Goal: Transaction & Acquisition: Book appointment/travel/reservation

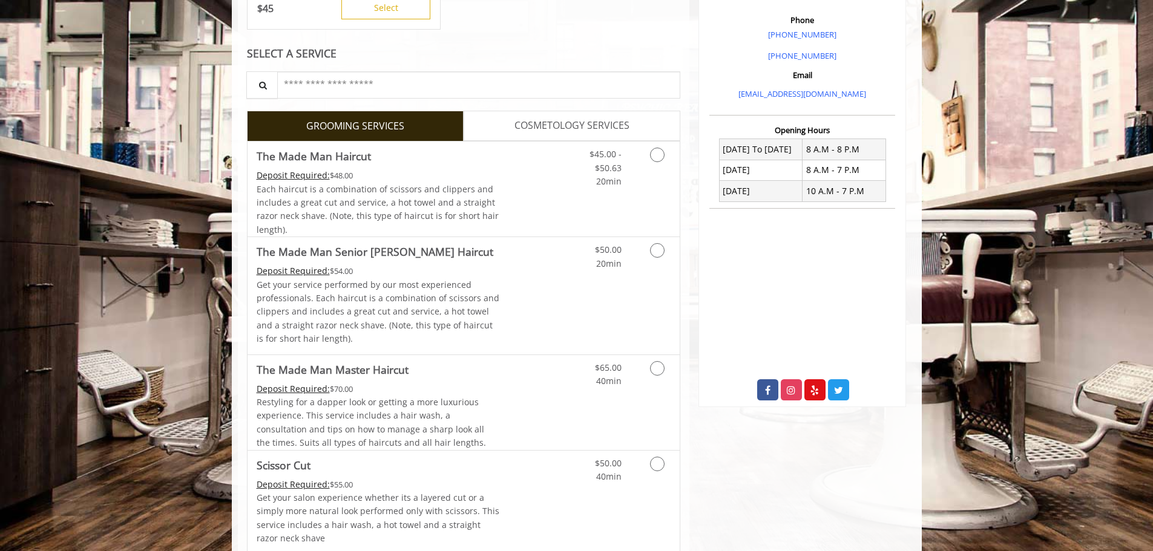
scroll to position [363, 0]
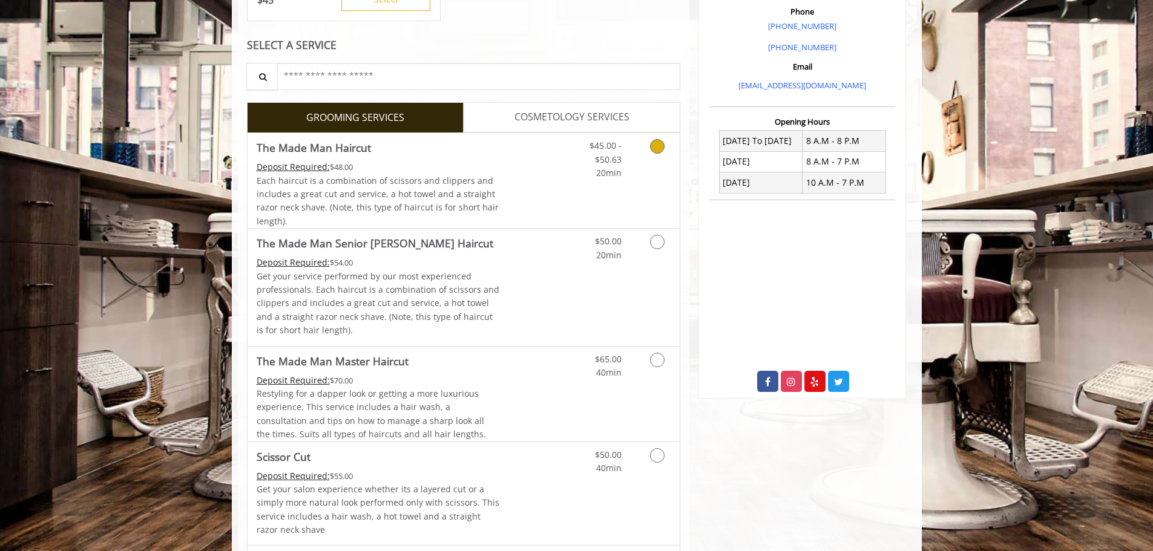
click at [662, 145] on icon "Grooming services" at bounding box center [657, 146] width 15 height 15
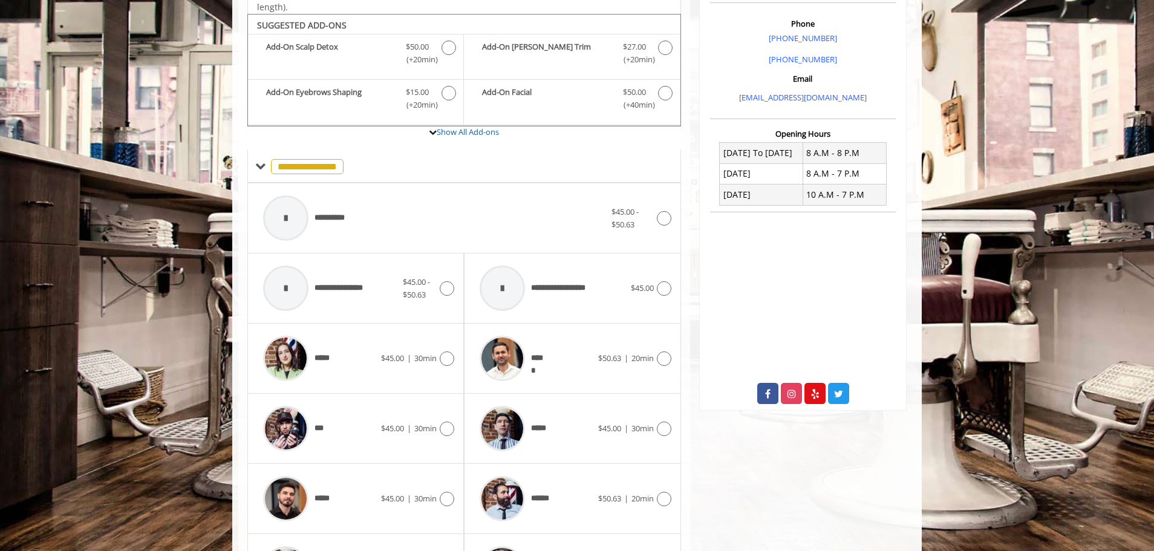
scroll to position [365, 0]
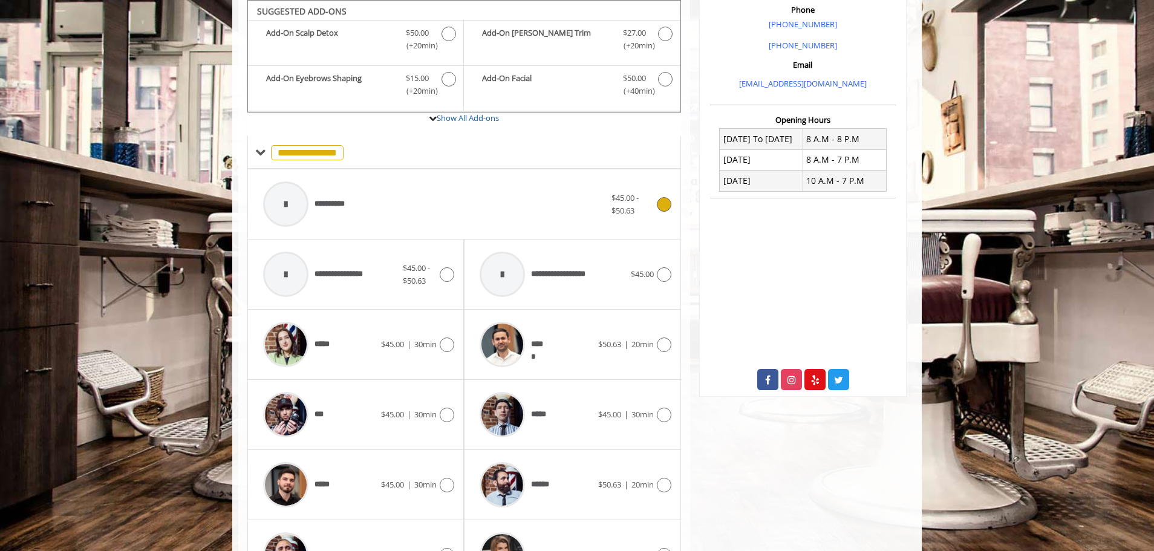
click at [436, 201] on div "**********" at bounding box center [434, 203] width 355 height 57
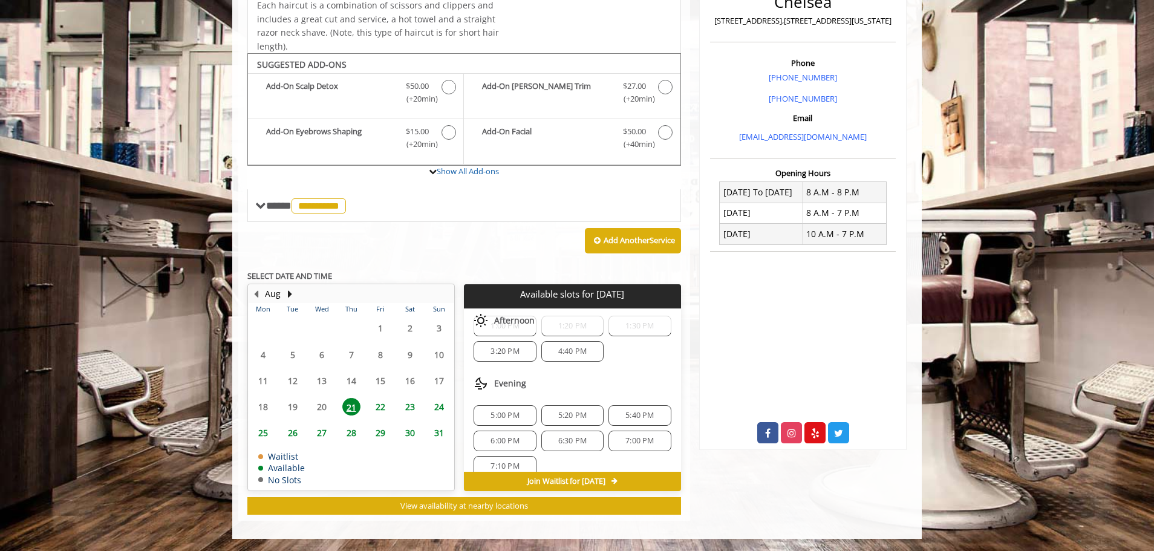
scroll to position [0, 0]
click at [518, 350] on span "1:00 PM" at bounding box center [505, 353] width 28 height 10
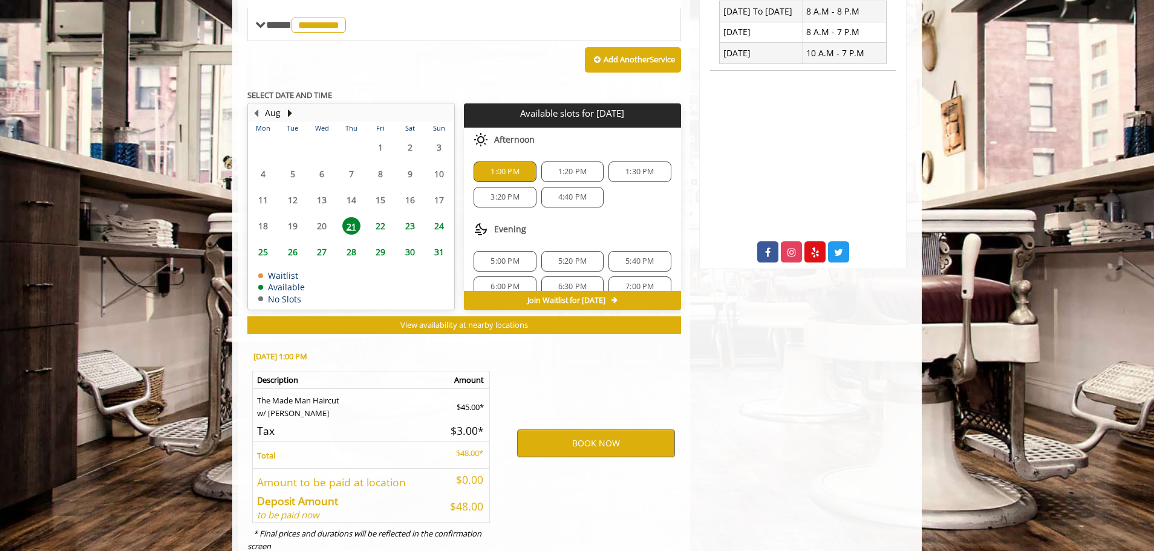
scroll to position [530, 0]
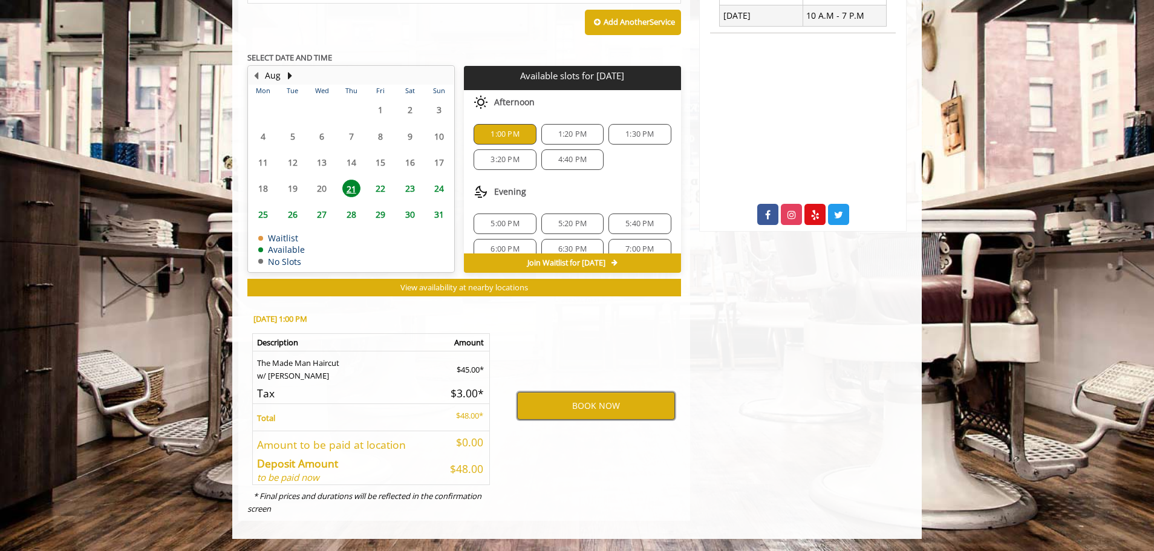
click at [577, 404] on button "BOOK NOW" at bounding box center [596, 406] width 158 height 28
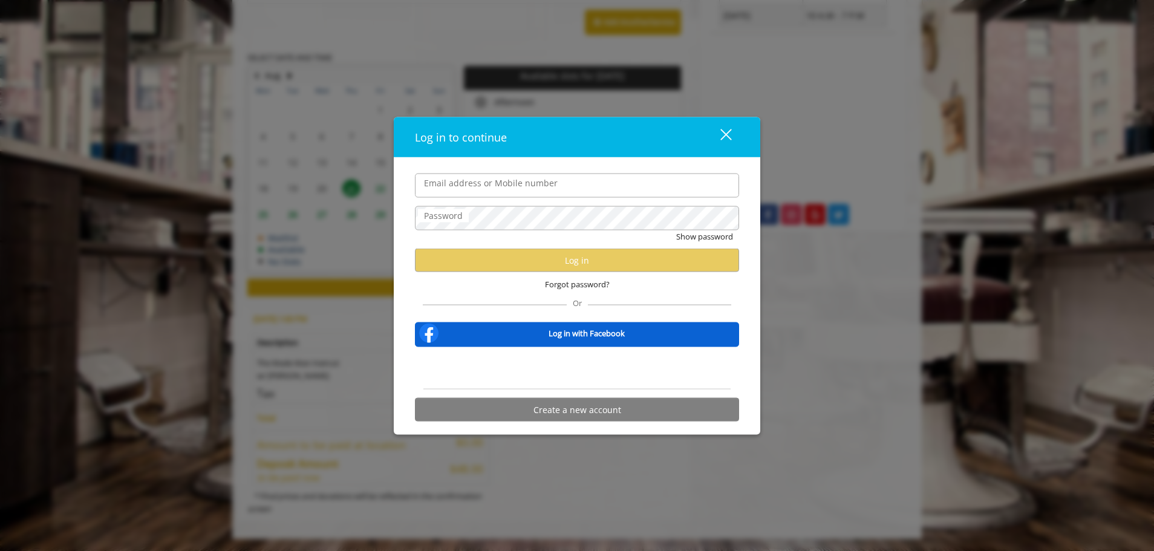
type input "**********"
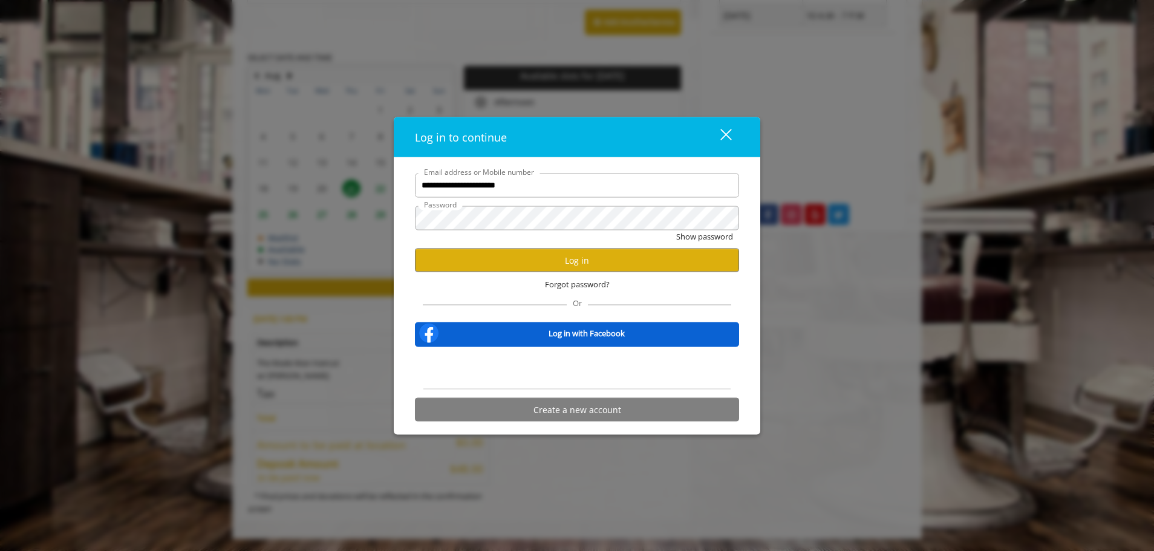
scroll to position [0, 0]
click at [563, 261] on button "Log in" at bounding box center [577, 261] width 324 height 24
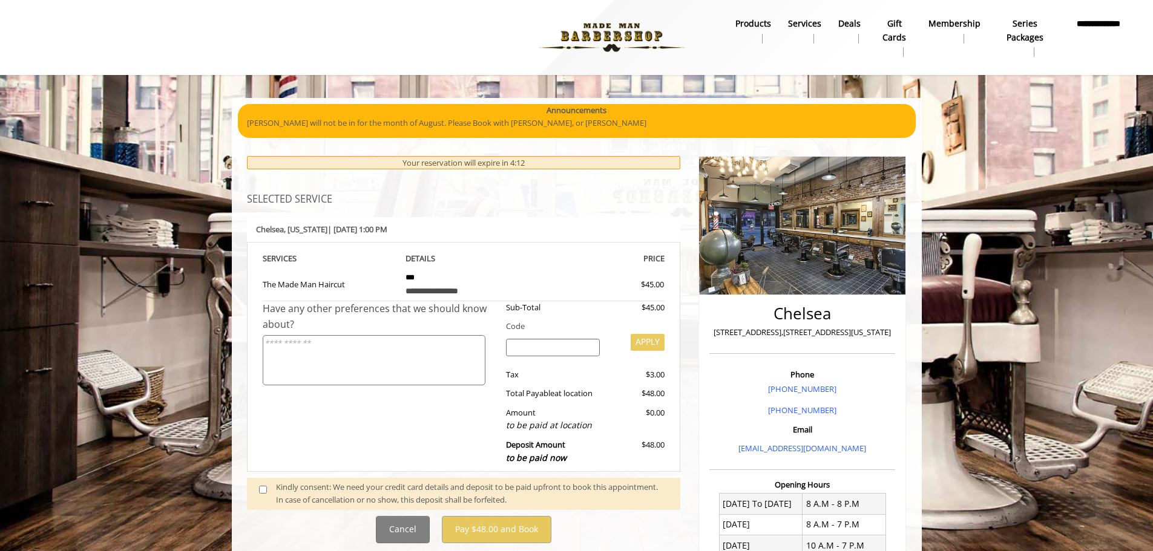
scroll to position [162, 0]
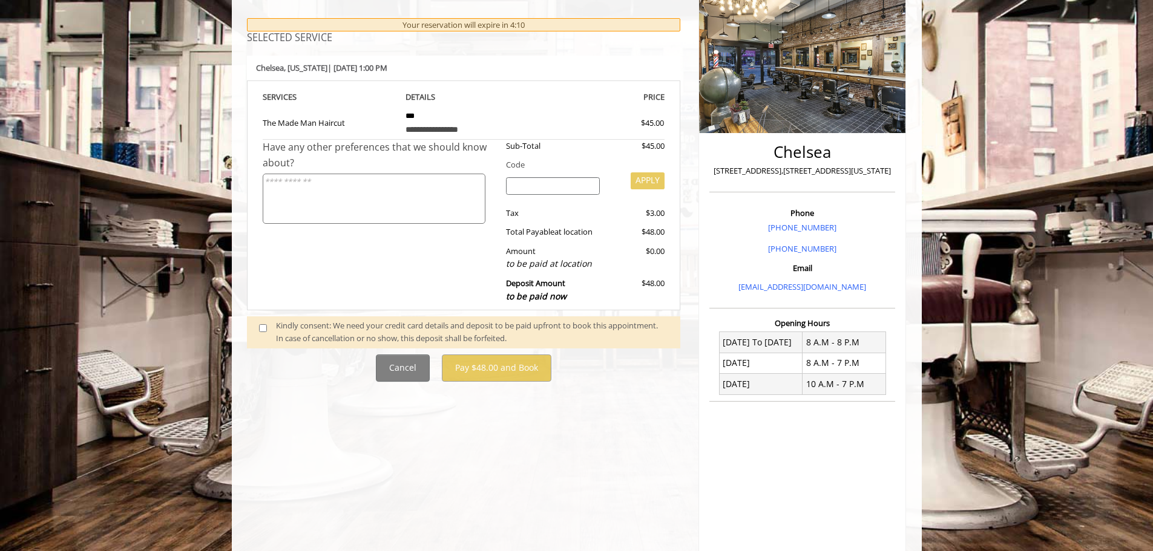
click at [479, 286] on div "Have any other preferences that we should know about?" at bounding box center [380, 224] width 235 height 169
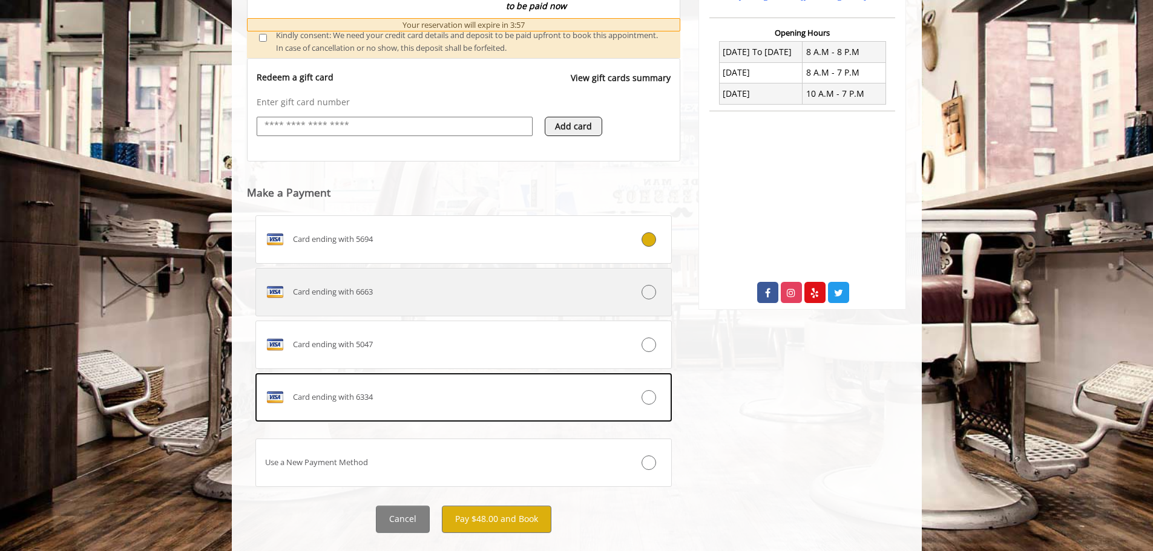
scroll to position [453, 0]
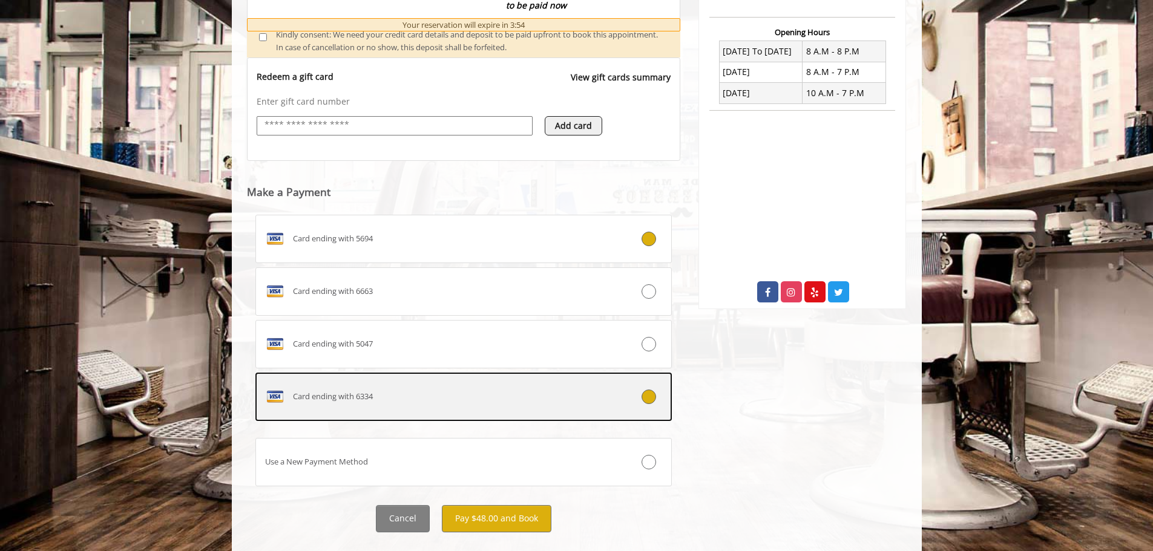
click at [436, 400] on div "Card ending with 6334" at bounding box center [429, 396] width 346 height 19
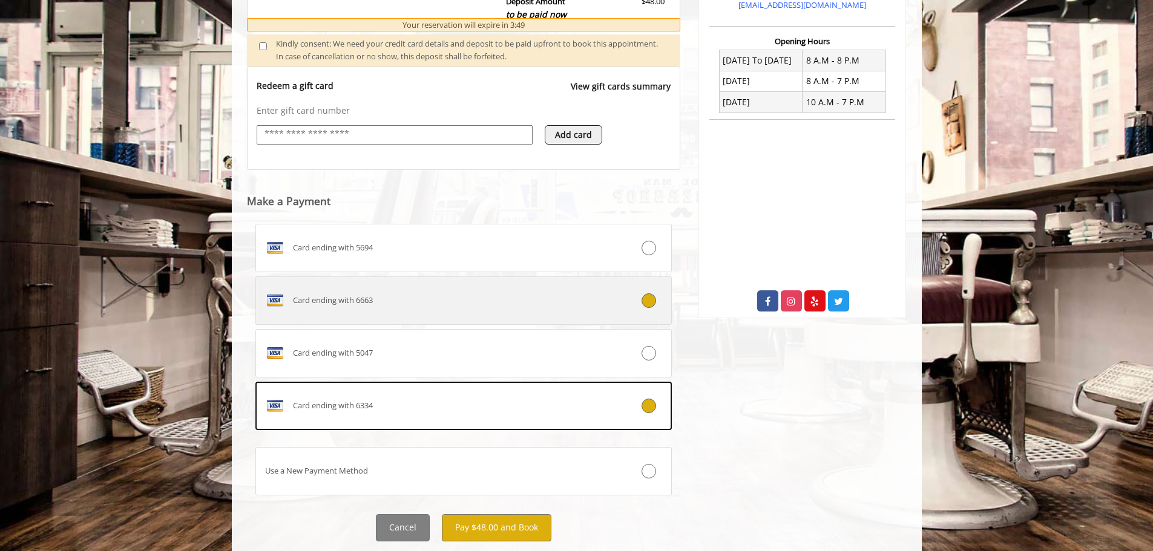
scroll to position [476, 0]
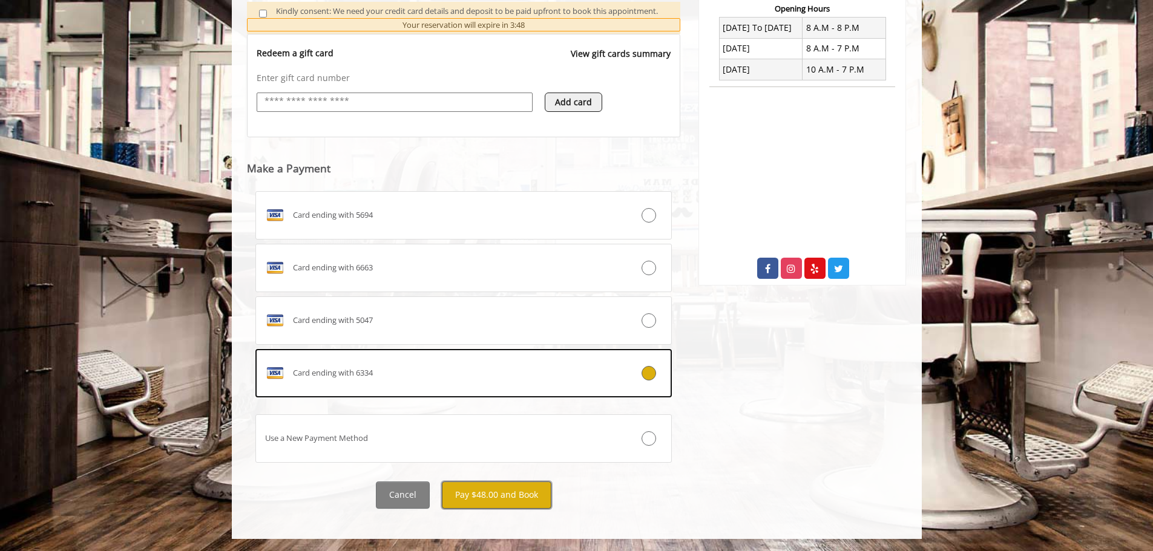
click at [500, 492] on button "Pay $48.00 and Book" at bounding box center [497, 495] width 110 height 27
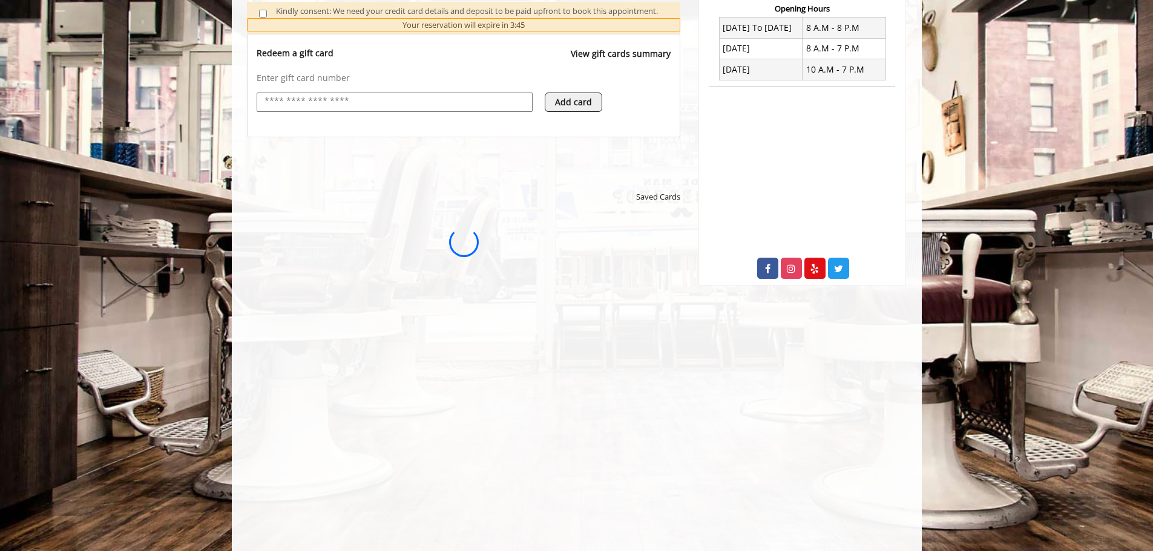
scroll to position [0, 0]
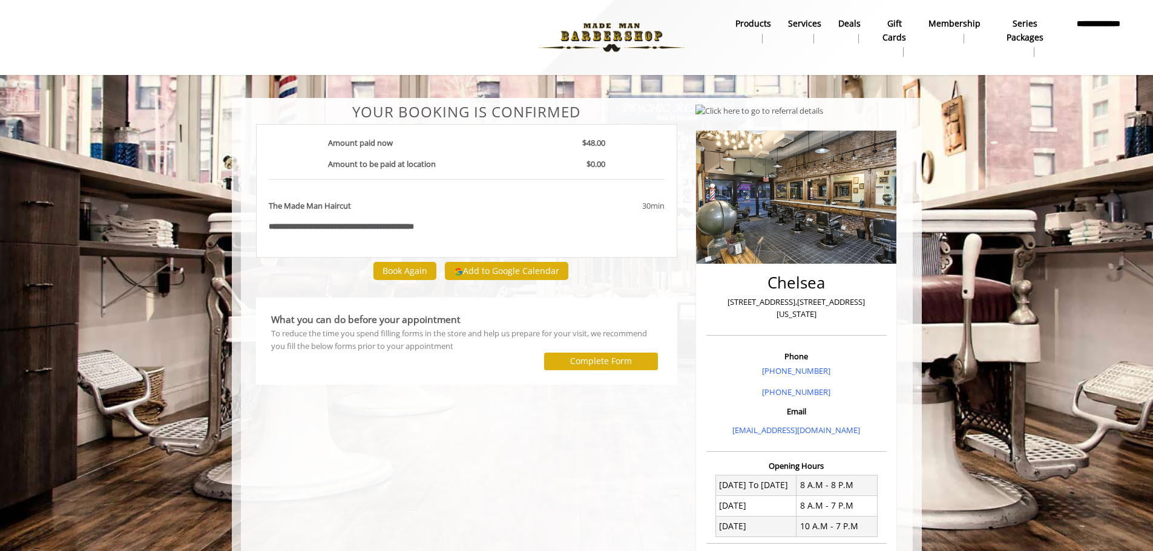
click at [289, 227] on b "*********" at bounding box center [284, 227] width 30 height 8
click at [750, 21] on b "products" at bounding box center [753, 23] width 36 height 13
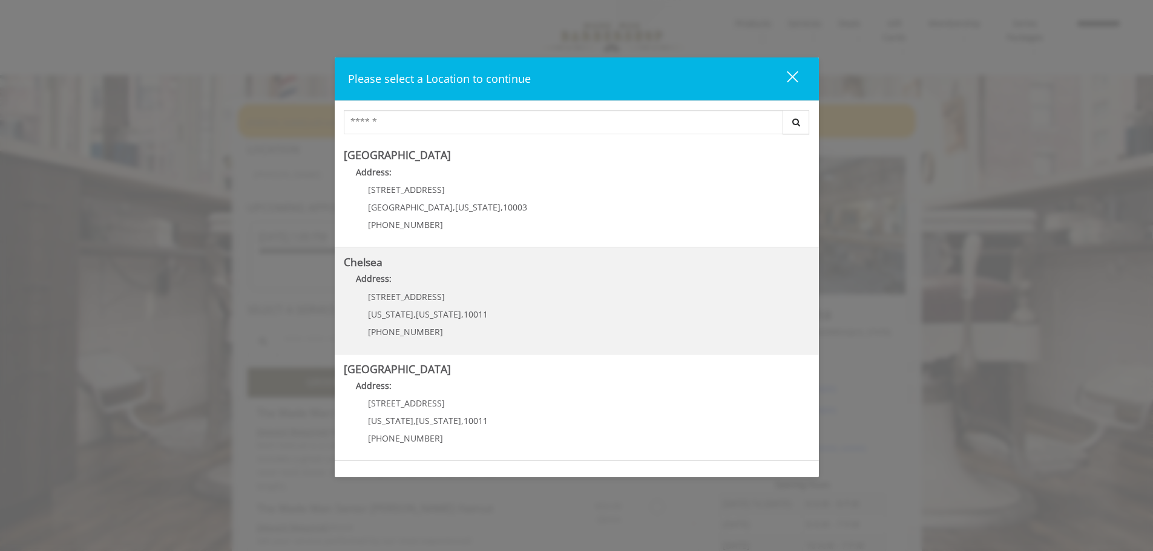
click at [388, 298] on span "[STREET_ADDRESS]" at bounding box center [406, 296] width 77 height 11
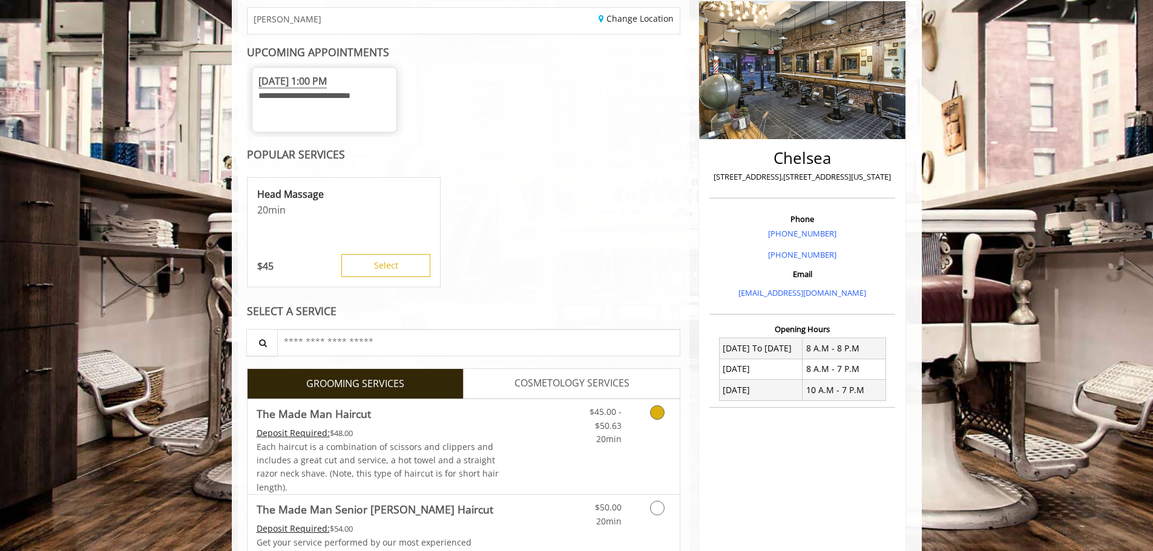
scroll to position [283, 0]
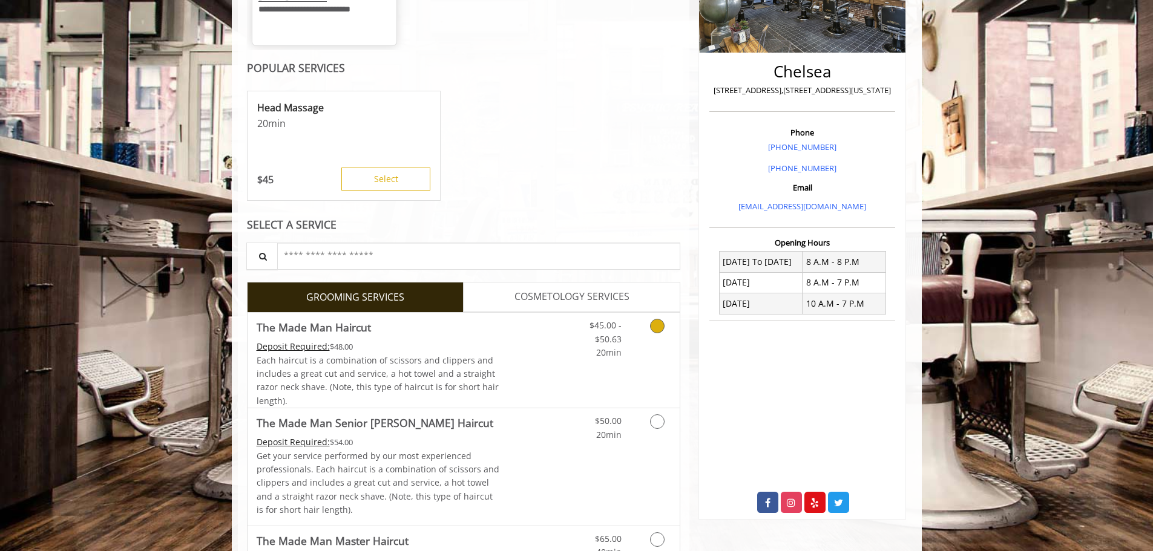
click at [522, 362] on link "Discounted Price" at bounding box center [535, 360] width 72 height 95
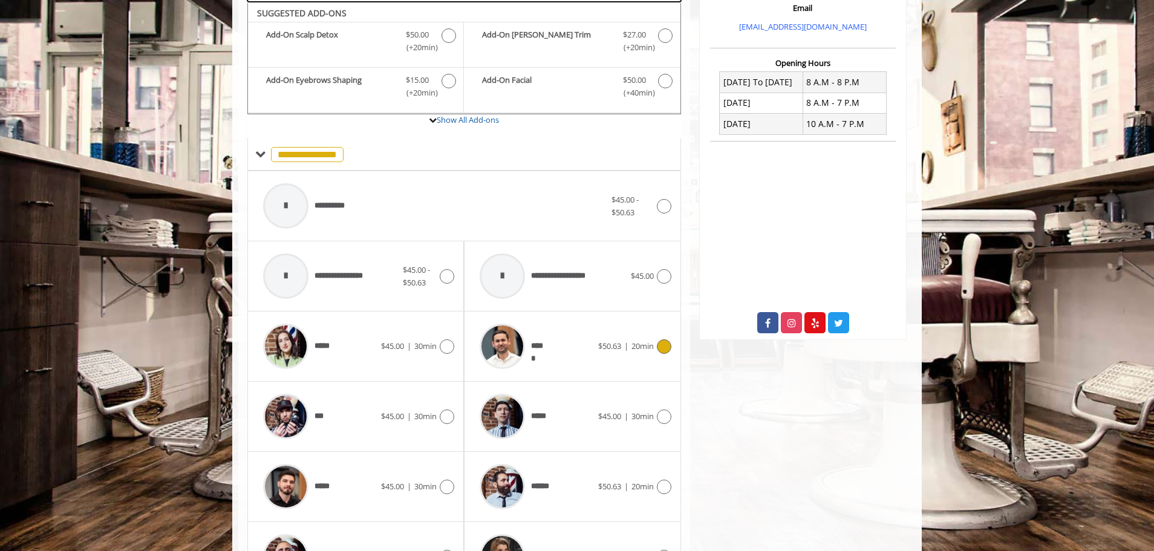
scroll to position [424, 0]
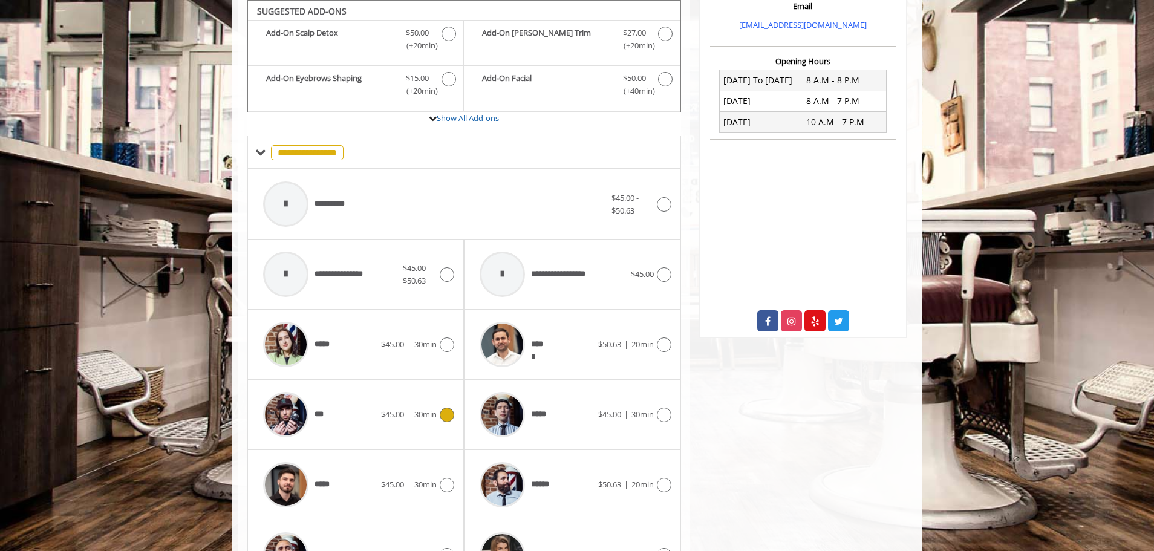
click at [287, 411] on img at bounding box center [285, 414] width 45 height 45
